Goal: Task Accomplishment & Management: Complete application form

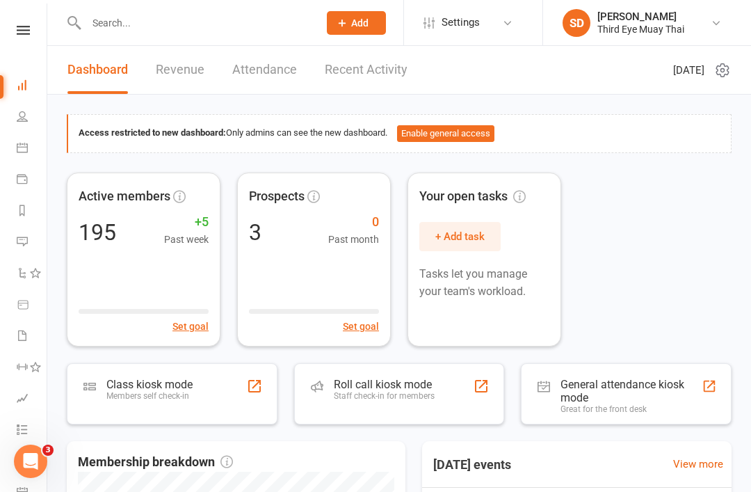
click at [347, 29] on button "Add" at bounding box center [356, 23] width 59 height 24
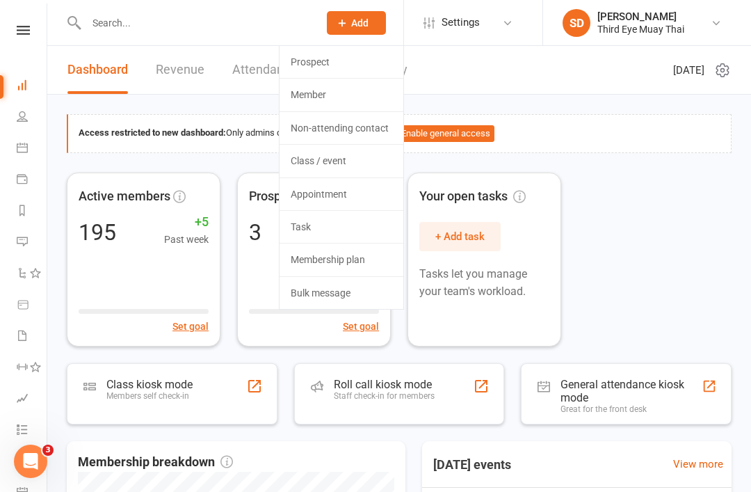
click at [308, 104] on link "Member" at bounding box center [342, 95] width 124 height 32
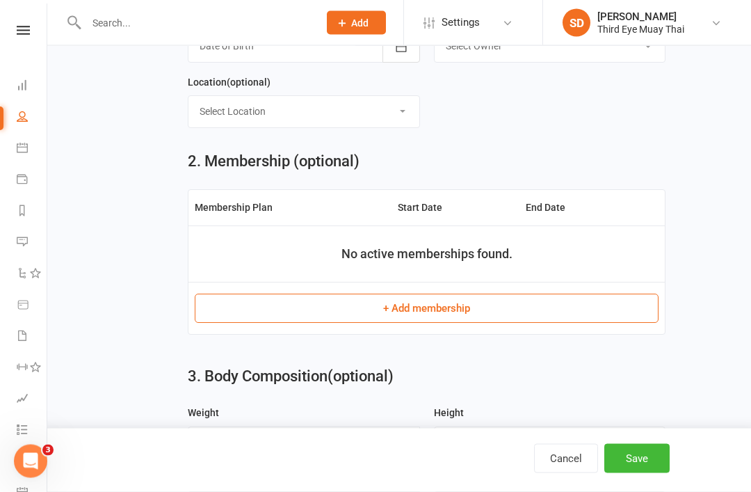
scroll to position [456, 0]
click at [221, 314] on button "+ Add membership" at bounding box center [427, 308] width 464 height 29
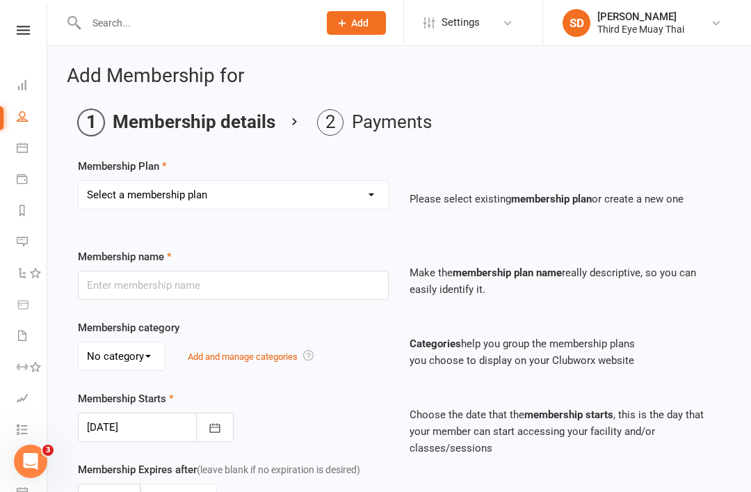
click at [106, 195] on select "Select a membership plan Create new Membership Plan 1 per week casual visit 1 p…" at bounding box center [234, 195] width 310 height 28
select select "15"
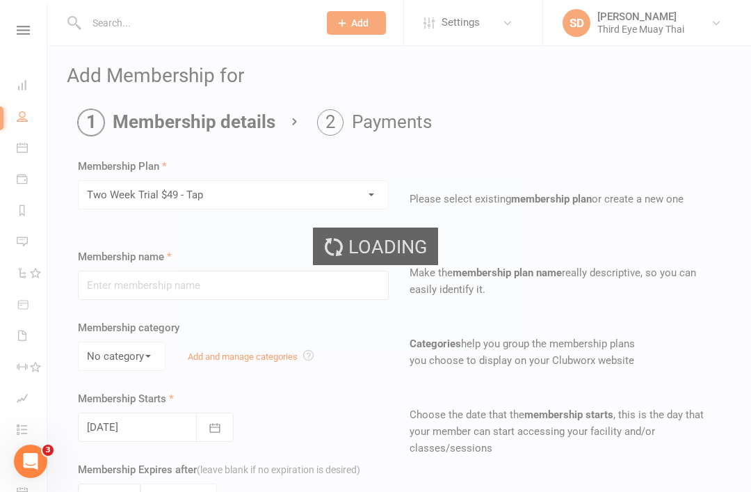
type input "Two Week Trial $49 - Tap"
type input "2"
select select "1"
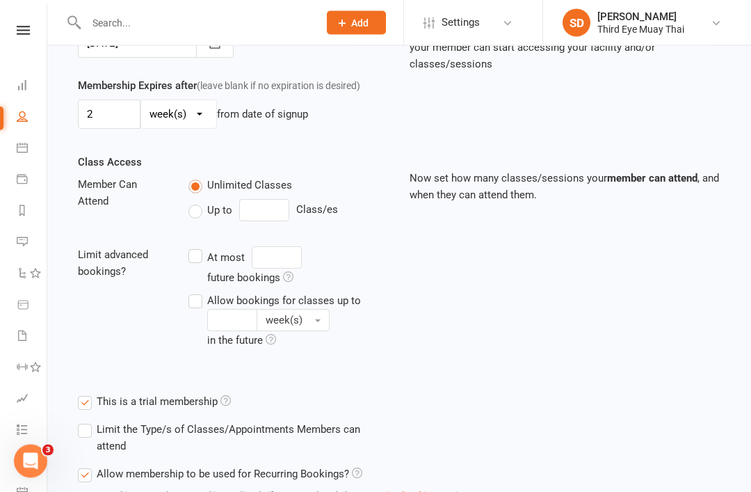
scroll to position [464, 0]
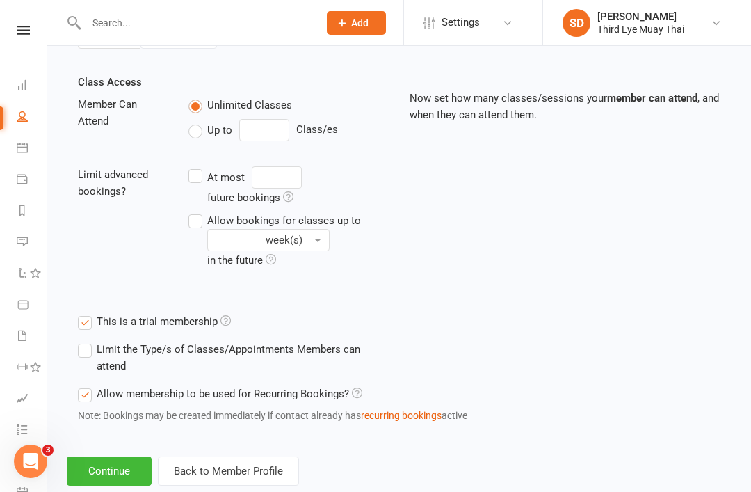
click at [120, 461] on button "Continue" at bounding box center [109, 470] width 85 height 29
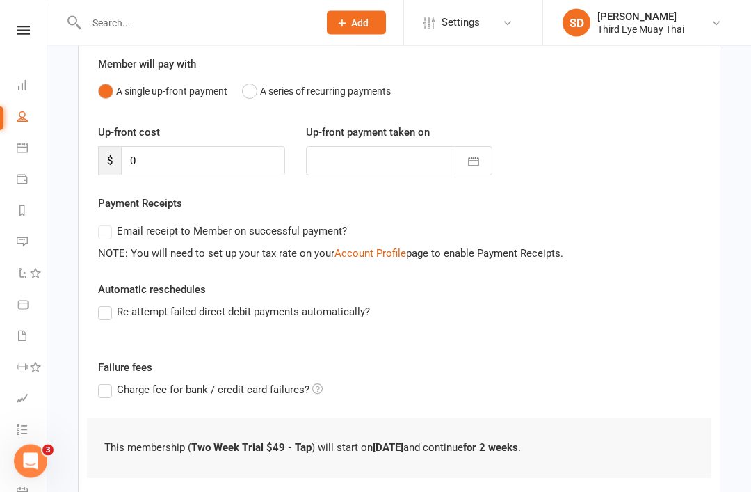
scroll to position [177, 0]
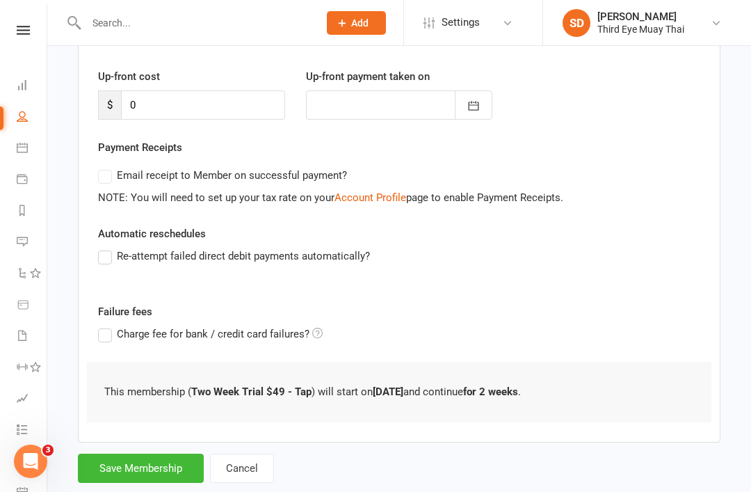
click at [137, 468] on button "Save Membership" at bounding box center [141, 468] width 126 height 29
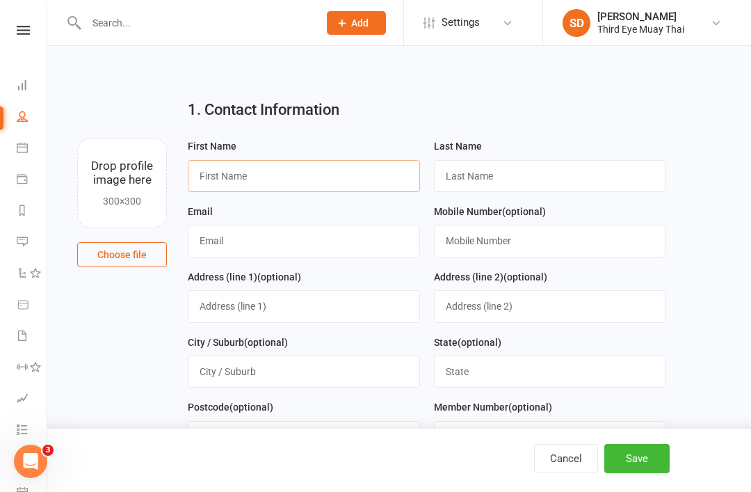
click at [262, 184] on input "text" at bounding box center [304, 176] width 232 height 32
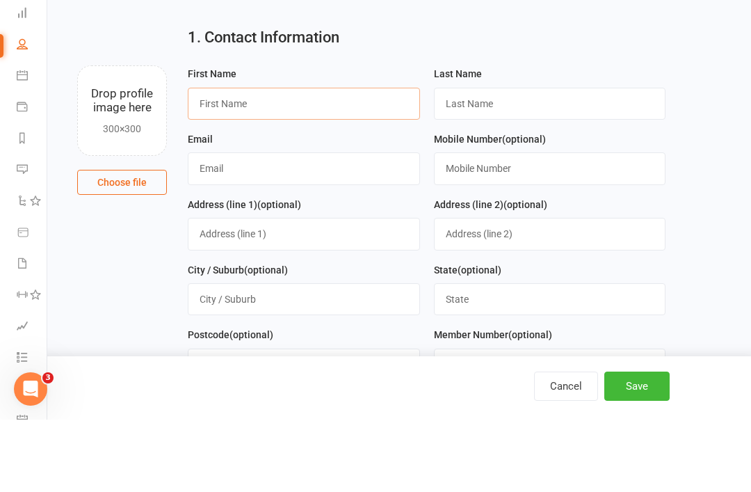
scroll to position [72, 0]
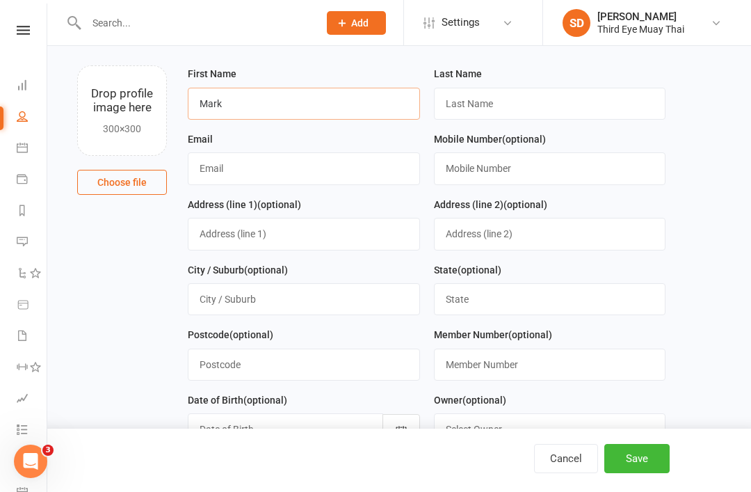
type input "Mark"
click at [467, 113] on input "text" at bounding box center [550, 104] width 232 height 32
type input "[PERSON_NAME]"
click at [256, 175] on input "text" at bounding box center [304, 168] width 232 height 32
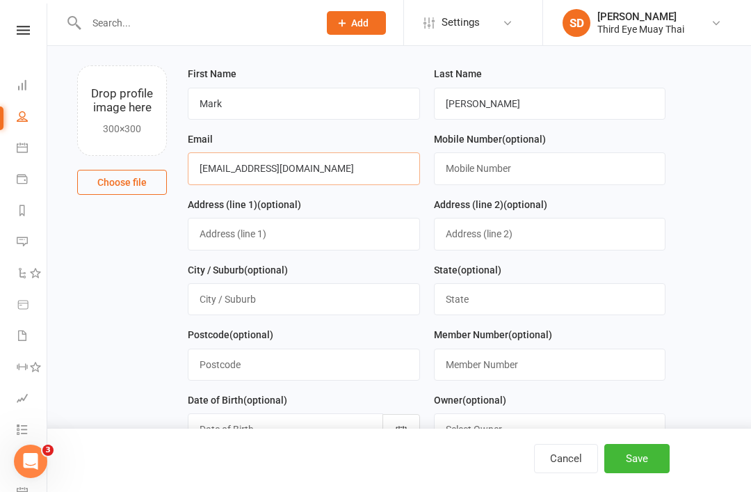
type input "[EMAIL_ADDRESS][DOMAIN_NAME]"
click at [665, 461] on button "Save" at bounding box center [637, 458] width 65 height 29
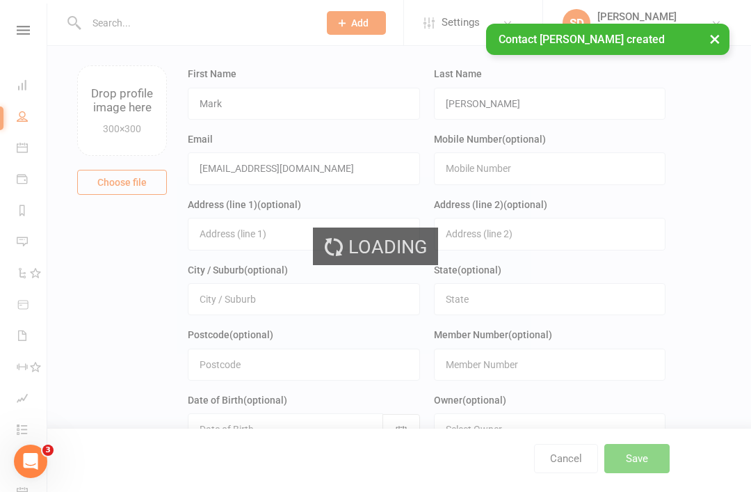
scroll to position [0, 0]
